Goal: Find contact information

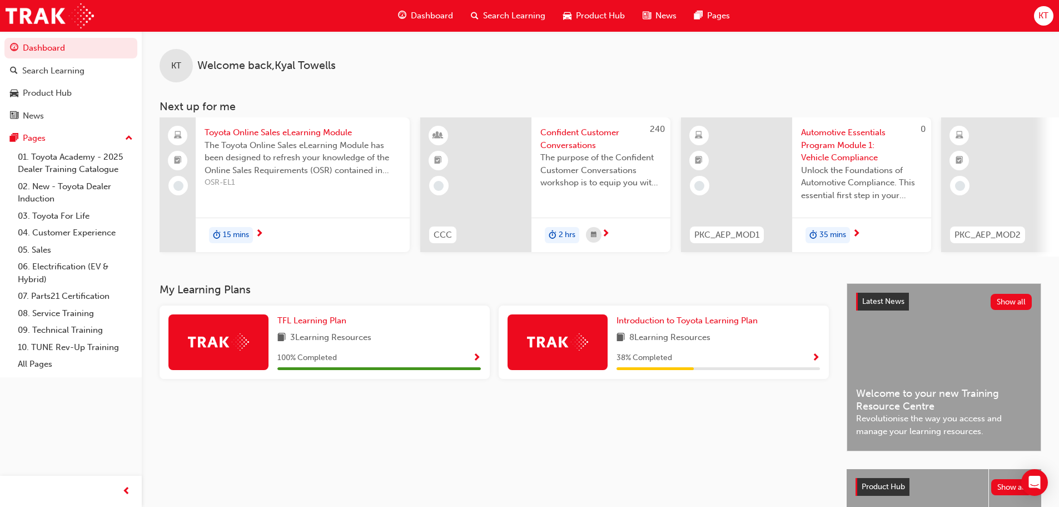
click at [1044, 10] on span "KT" at bounding box center [1044, 15] width 10 height 13
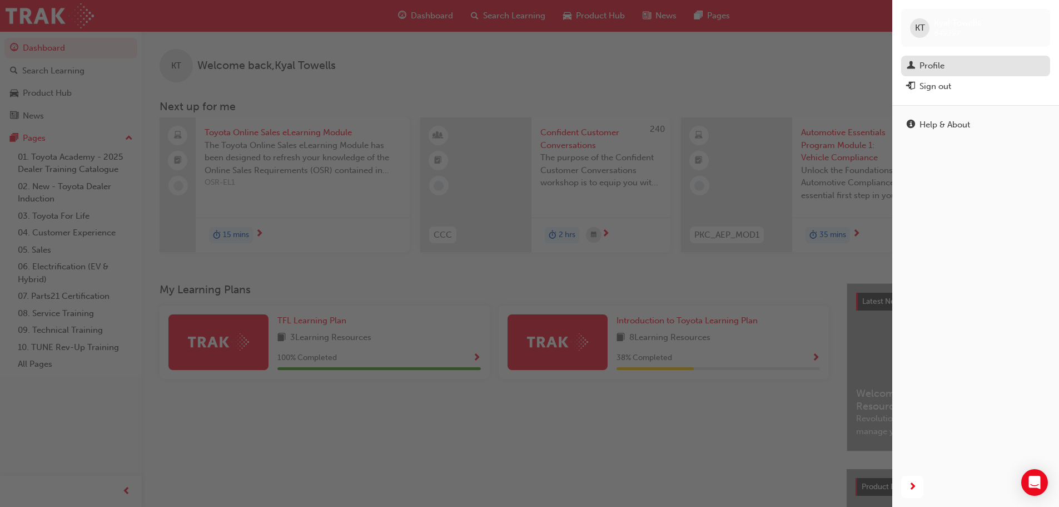
click at [937, 66] on div "Profile" at bounding box center [932, 66] width 25 height 13
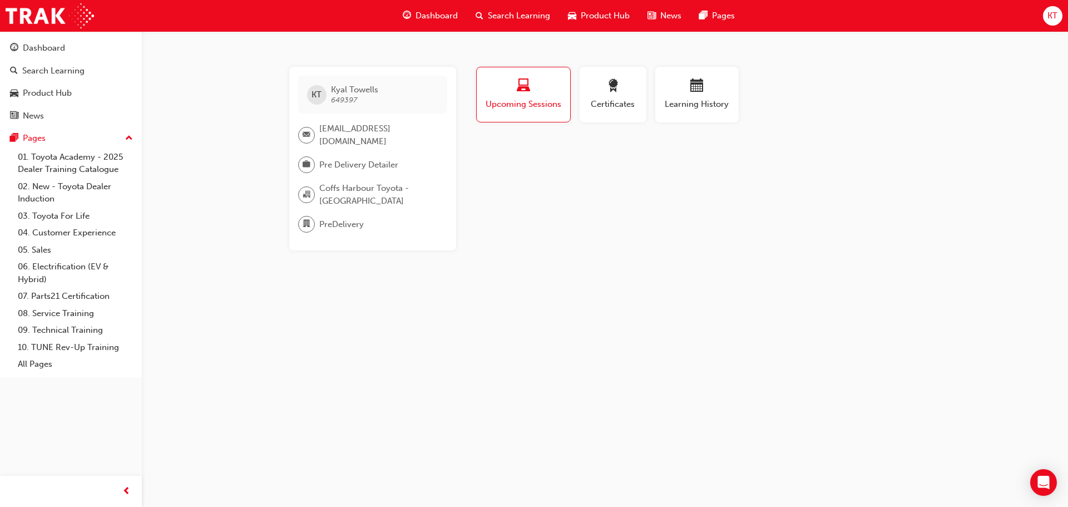
click at [354, 138] on span "[EMAIL_ADDRESS][DOMAIN_NAME]" at bounding box center [378, 134] width 119 height 25
drag, startPoint x: 331, startPoint y: 212, endPoint x: 339, endPoint y: 199, distance: 15.5
click at [339, 199] on span "Coffs Harbour Toyota - [GEOGRAPHIC_DATA]" at bounding box center [378, 194] width 119 height 25
click at [373, 207] on span "Coffs Harbour Toyota - [GEOGRAPHIC_DATA]" at bounding box center [378, 194] width 119 height 25
